Goal: Task Accomplishment & Management: Manage account settings

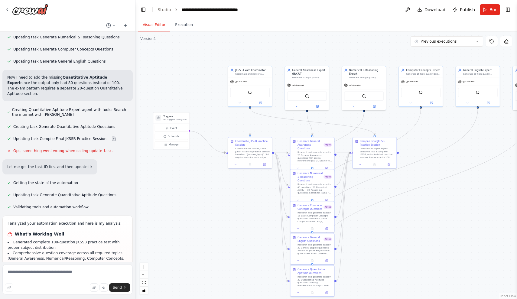
click at [158, 25] on button "Visual Editor" at bounding box center [154, 25] width 32 height 13
click at [378, 153] on div "Compile all subject expert questions into a complete JKSSB Junior Assistant pra…" at bounding box center [377, 152] width 34 height 11
click at [183, 23] on button "Execution" at bounding box center [183, 25] width 27 height 13
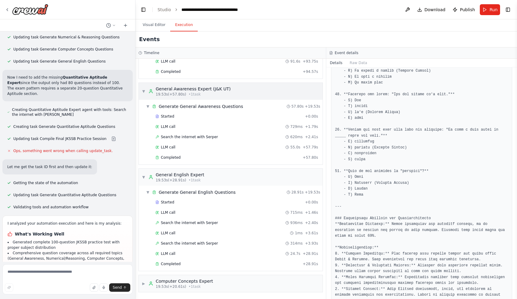
click at [143, 90] on span "▼" at bounding box center [144, 91] width 4 height 5
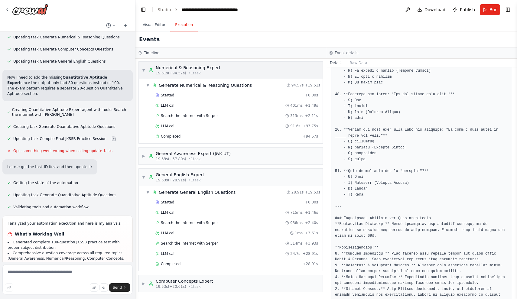
click at [144, 70] on span "▼" at bounding box center [144, 70] width 4 height 5
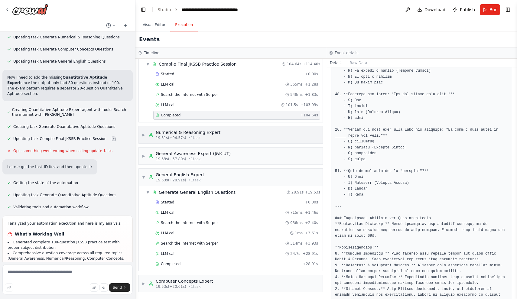
scroll to position [84, 0]
click at [142, 134] on span "▶" at bounding box center [144, 134] width 4 height 5
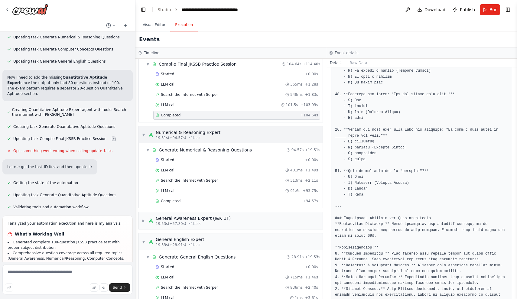
click at [142, 134] on span "▼" at bounding box center [144, 134] width 4 height 5
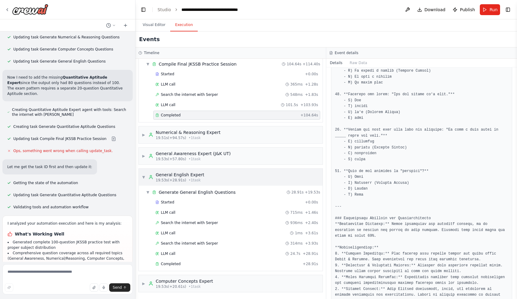
click at [145, 179] on div "▼ General English Expert 19.53s (+28.91s) • 1 task" at bounding box center [173, 177] width 63 height 11
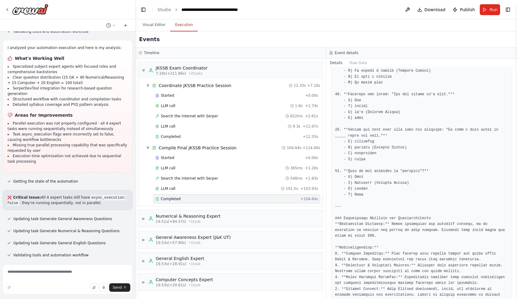
scroll to position [6409, 0]
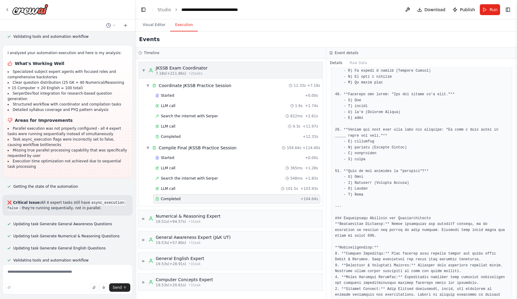
click at [141, 68] on div "▼ JKSSB Exam Coordinator 7.18s (+211.86s) • 2 task s" at bounding box center [231, 70] width 184 height 17
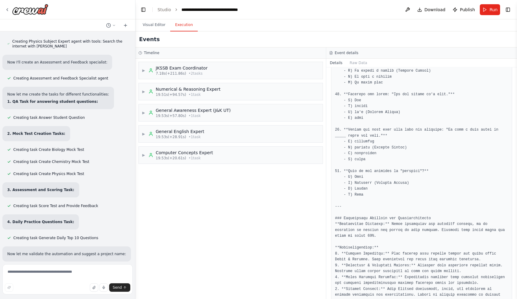
scroll to position [231, 0]
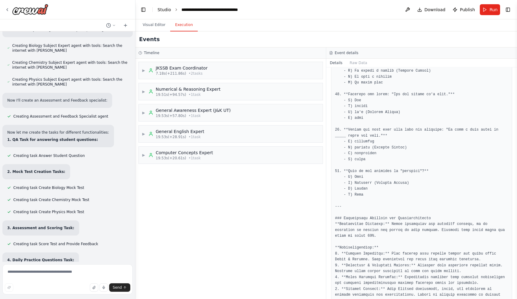
click at [168, 9] on link "Studio" at bounding box center [164, 9] width 14 height 5
click at [161, 12] on li "Studio" at bounding box center [164, 10] width 14 height 6
click at [162, 10] on link "Studio" at bounding box center [164, 9] width 14 height 5
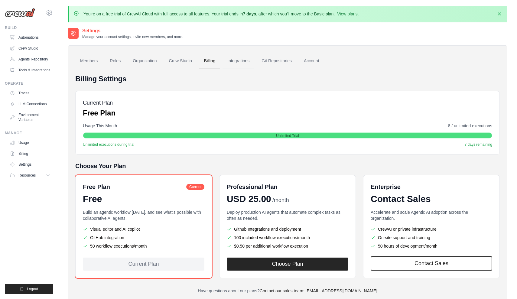
click at [242, 59] on link "Integrations" at bounding box center [238, 61] width 32 height 16
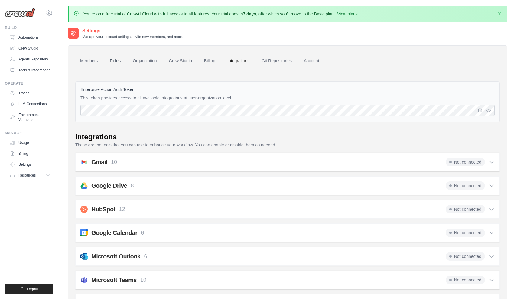
click at [115, 55] on link "Roles" at bounding box center [115, 61] width 21 height 16
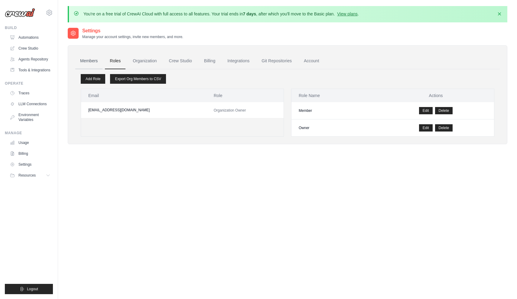
click at [85, 60] on link "Members" at bounding box center [88, 61] width 27 height 16
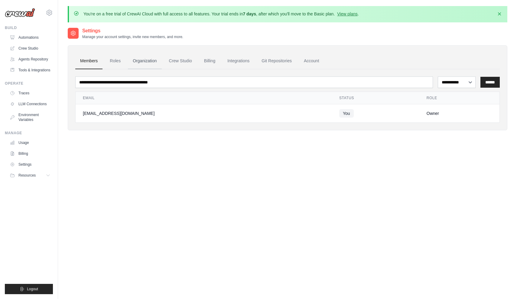
click at [140, 57] on link "Organization" at bounding box center [145, 61] width 34 height 16
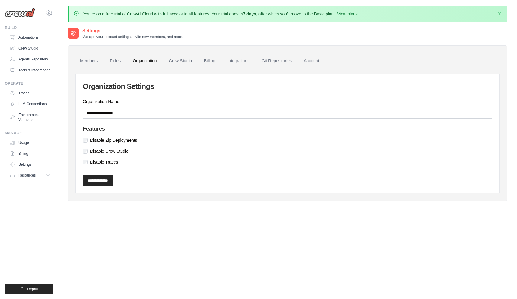
click at [182, 56] on link "Crew Studio" at bounding box center [180, 61] width 33 height 16
